Goal: Information Seeking & Learning: Learn about a topic

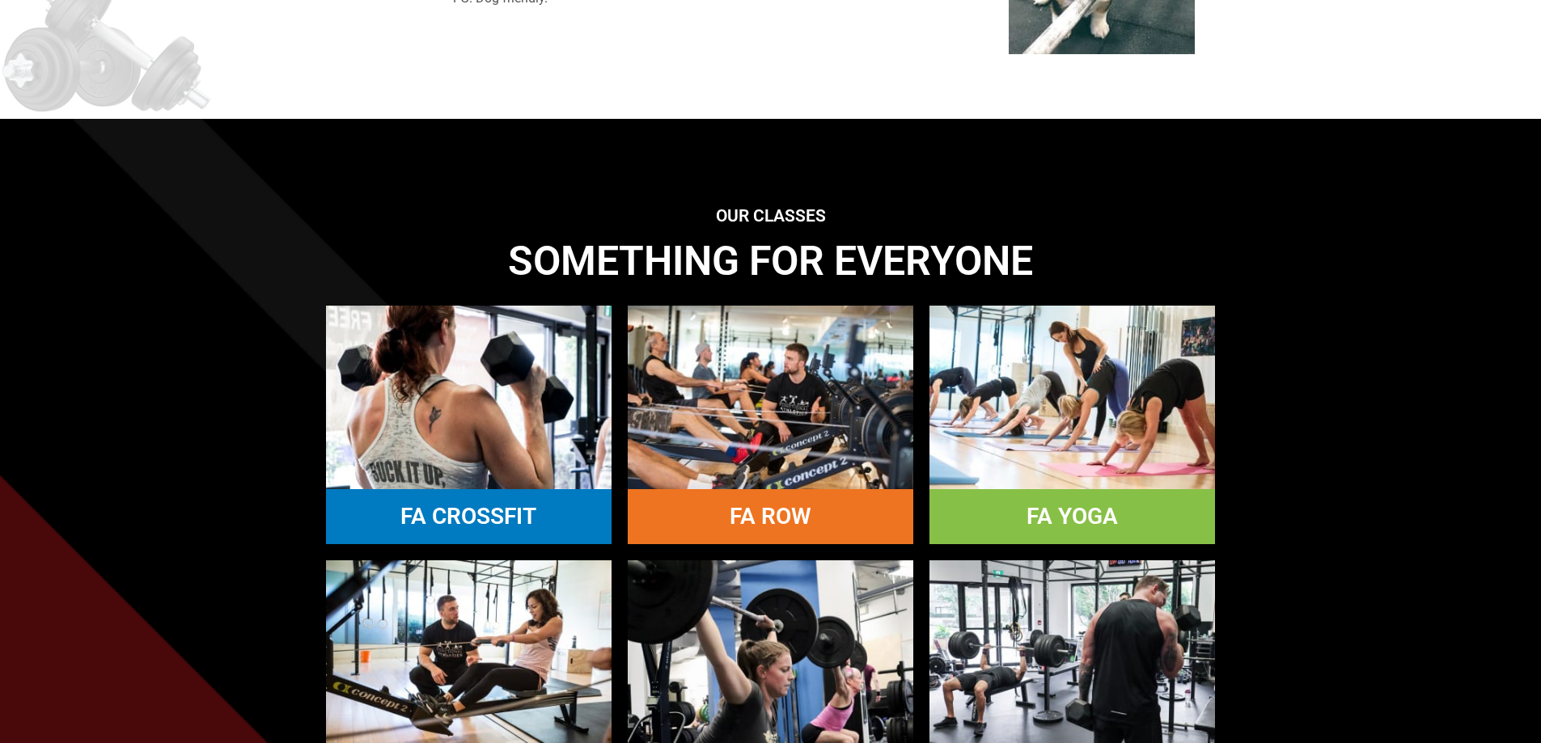
scroll to position [1213, 0]
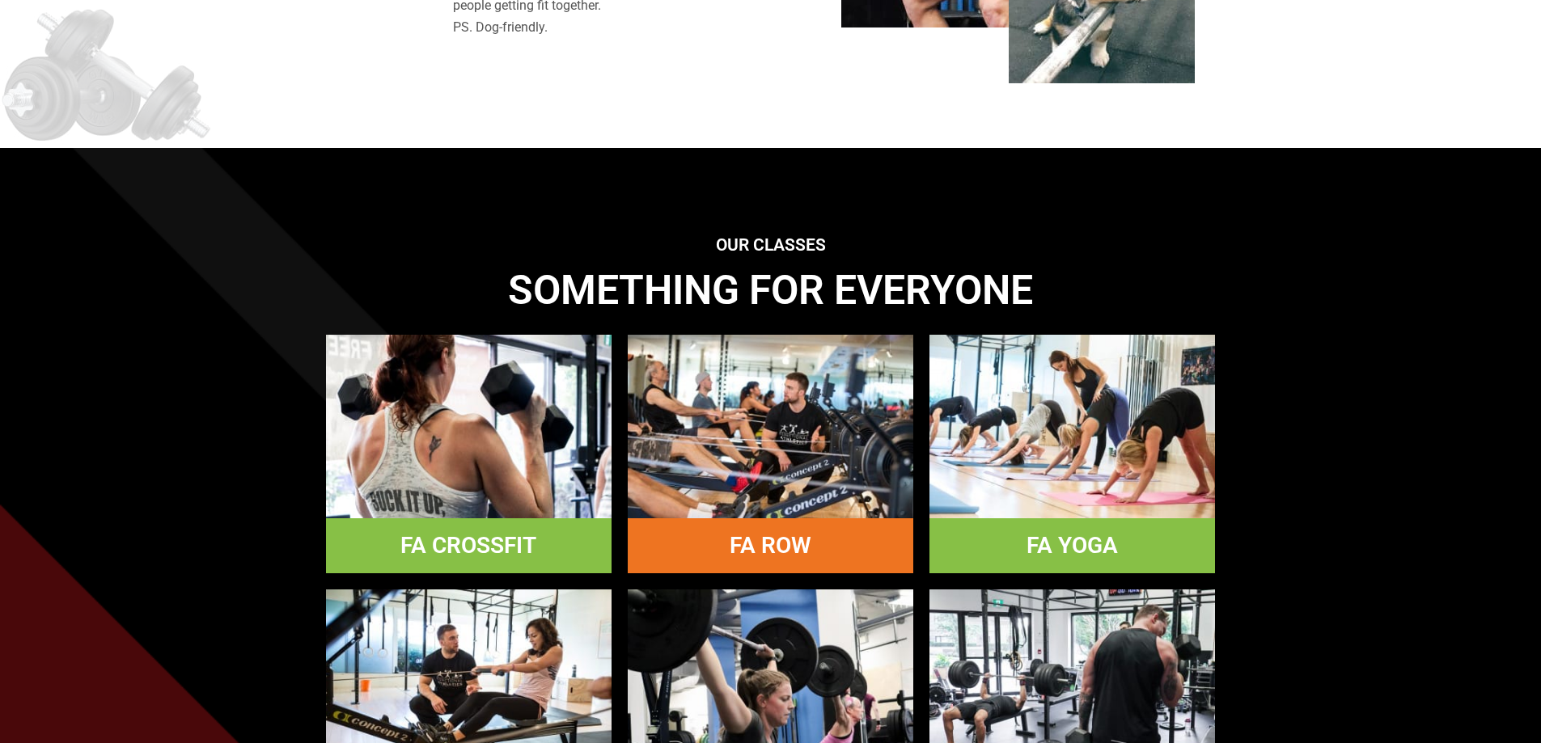
click at [494, 551] on link "FA CROSSFIT" at bounding box center [468, 545] width 136 height 27
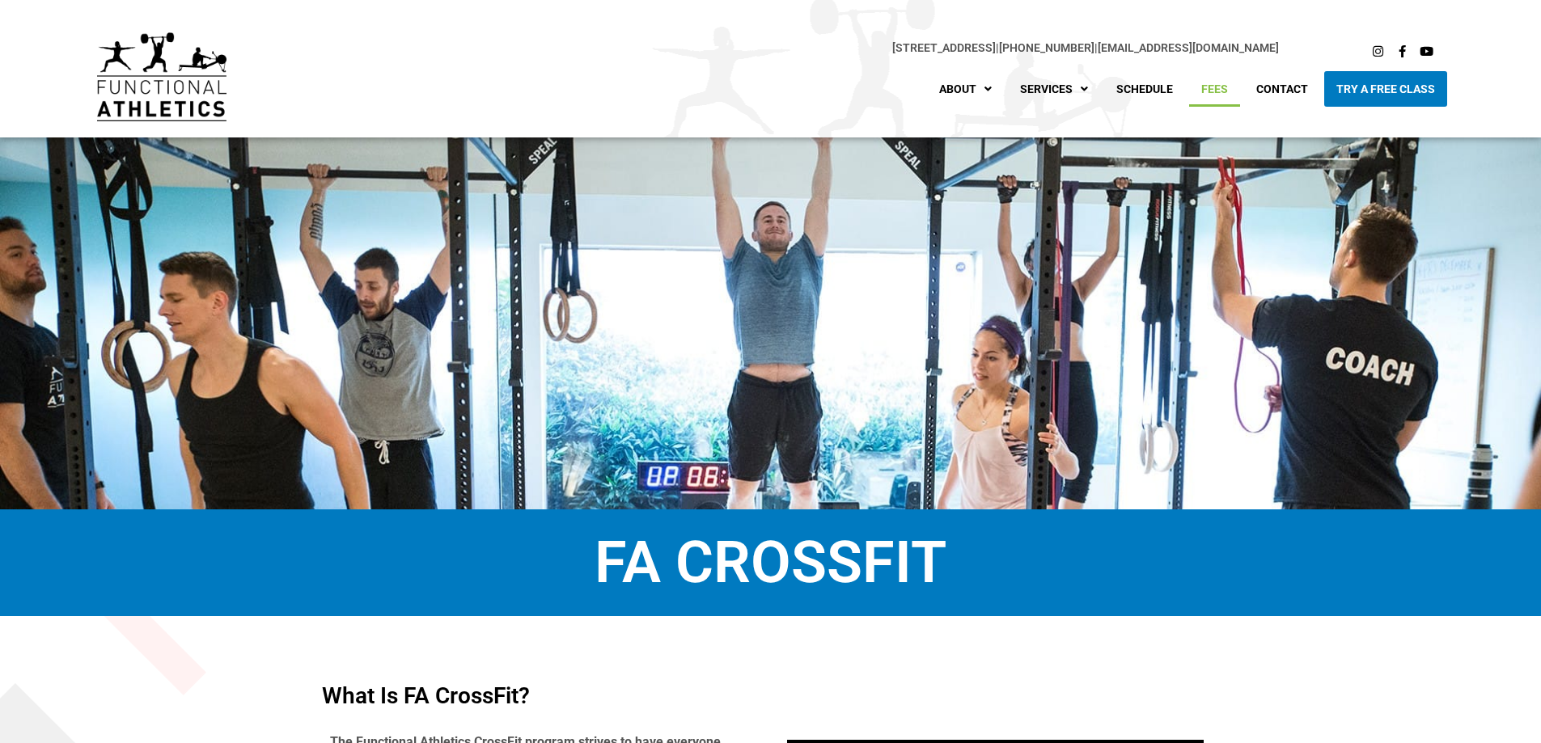
click at [1226, 82] on link "Fees" at bounding box center [1214, 89] width 51 height 36
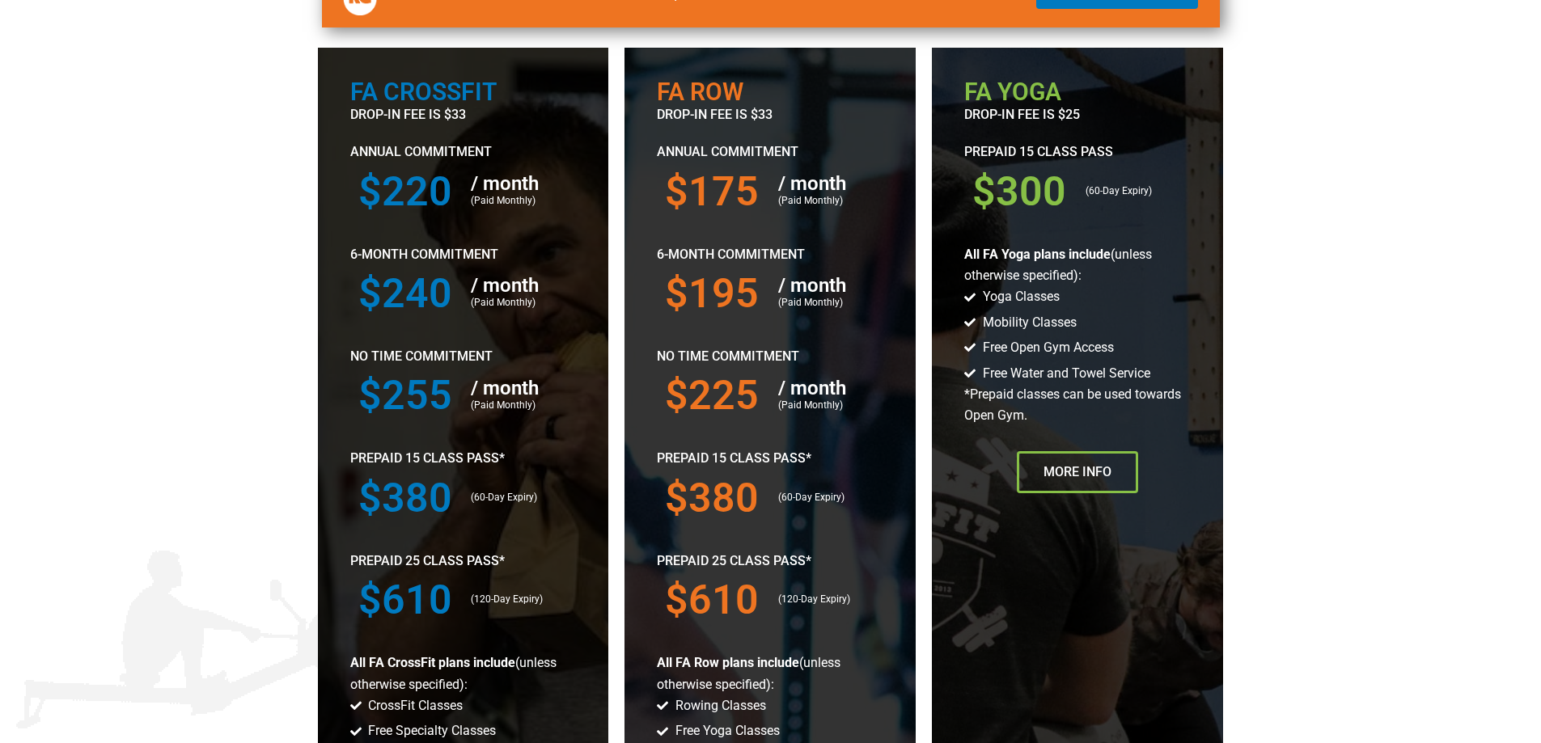
scroll to position [243, 0]
